Goal: Task Accomplishment & Management: Manage account settings

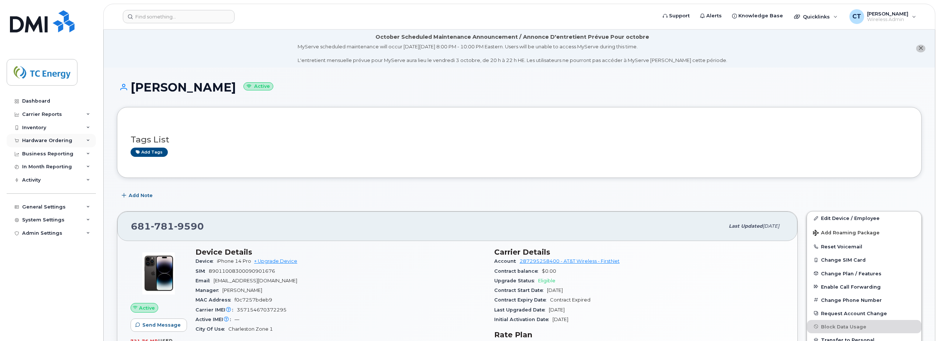
click at [60, 140] on div "Hardware Ordering" at bounding box center [47, 141] width 50 height 6
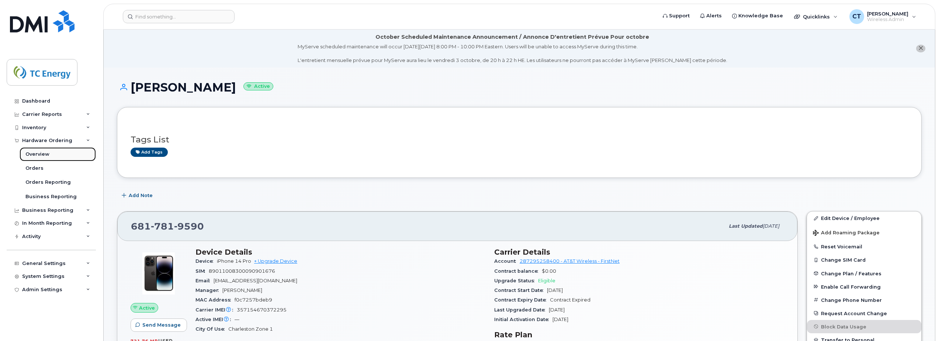
click at [59, 153] on link "Overview" at bounding box center [58, 154] width 76 height 14
click at [34, 168] on div "Orders" at bounding box center [34, 168] width 18 height 7
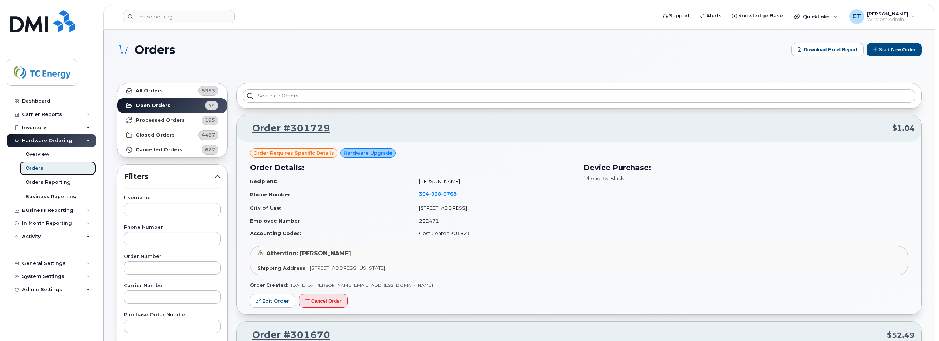
click at [48, 168] on link "Orders" at bounding box center [58, 168] width 76 height 14
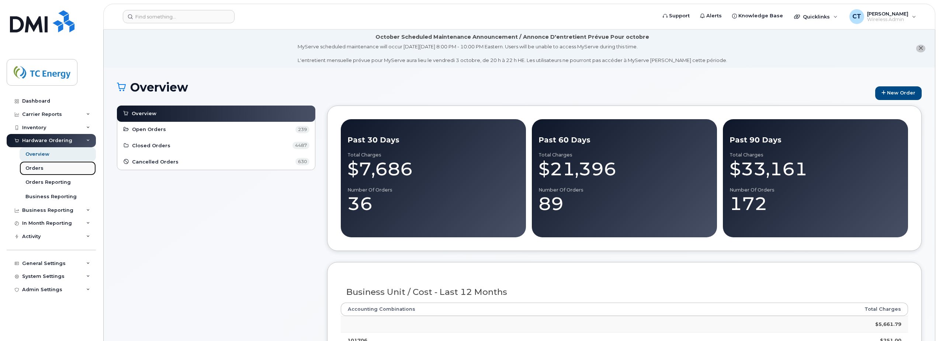
click at [41, 172] on div "Orders" at bounding box center [34, 168] width 18 height 7
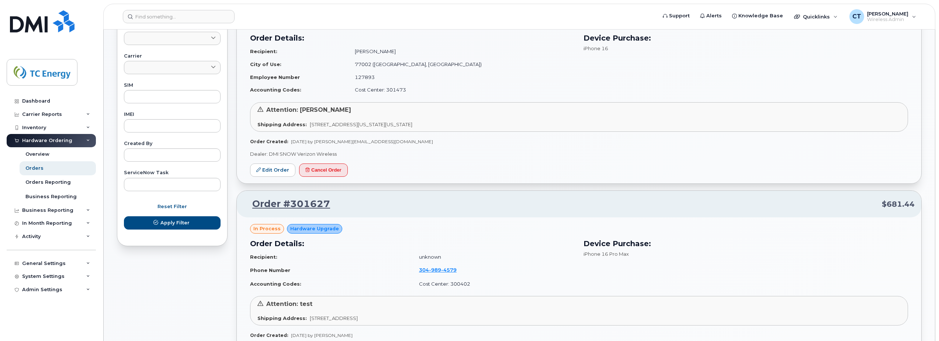
scroll to position [480, 0]
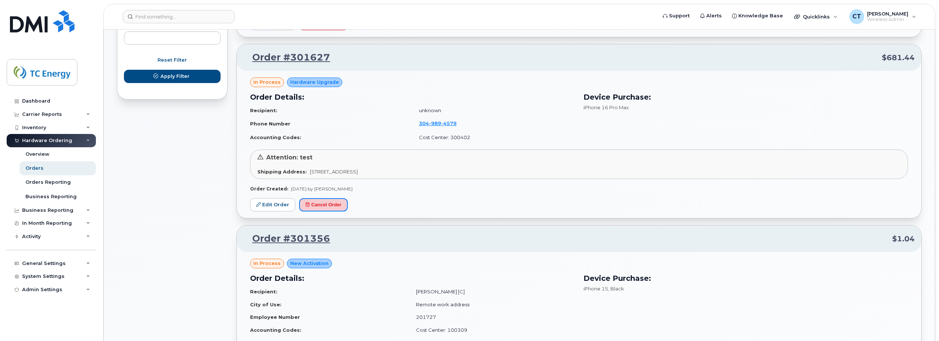
drag, startPoint x: 328, startPoint y: 205, endPoint x: 507, endPoint y: 23, distance: 255.4
click at [328, 205] on button "Cancel Order" at bounding box center [323, 205] width 49 height 14
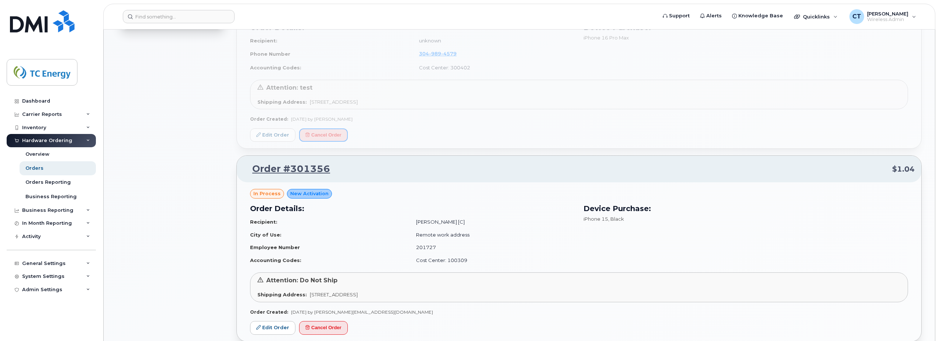
scroll to position [590, 0]
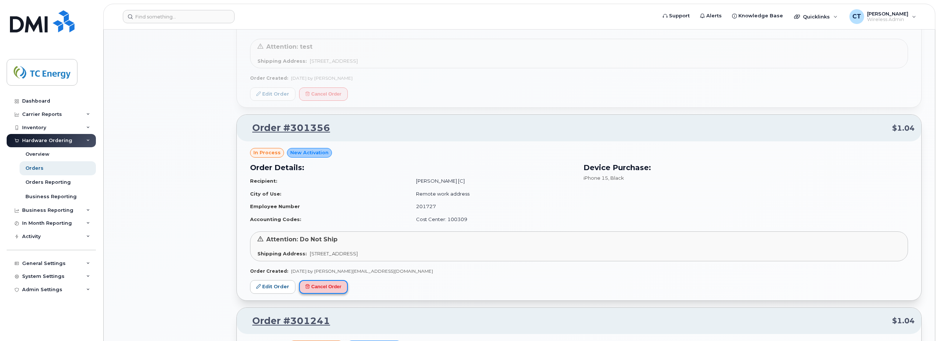
click at [340, 289] on button "Cancel Order" at bounding box center [323, 287] width 49 height 14
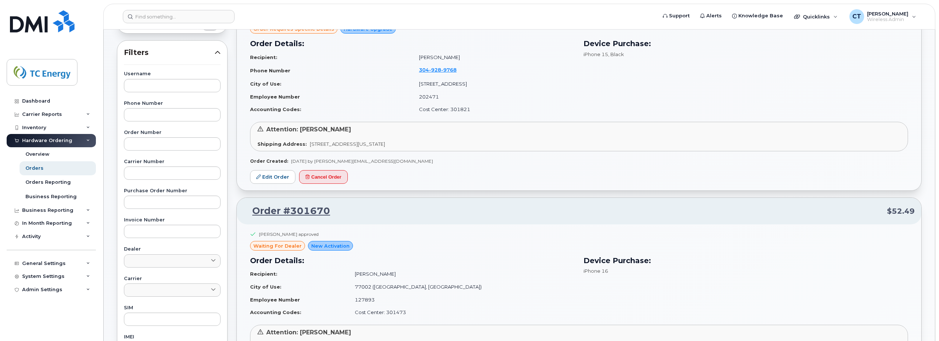
scroll to position [0, 0]
